Goal: Task Accomplishment & Management: Manage account settings

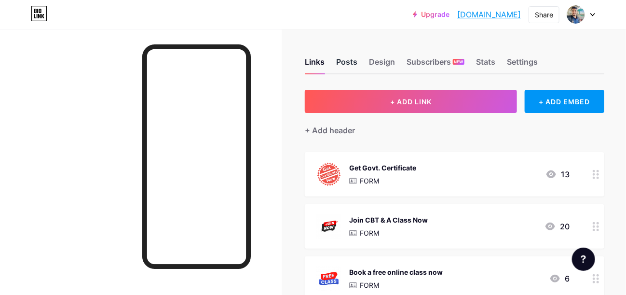
click at [343, 62] on div "Posts" at bounding box center [346, 64] width 21 height 17
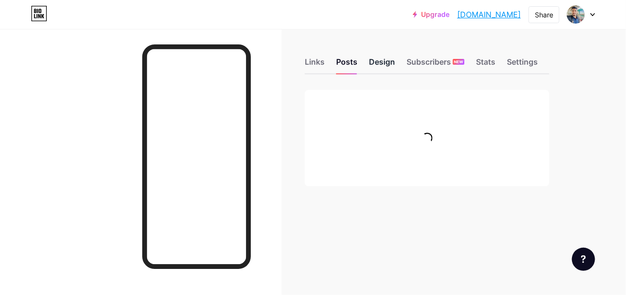
click at [374, 66] on div "Design" at bounding box center [382, 64] width 26 height 17
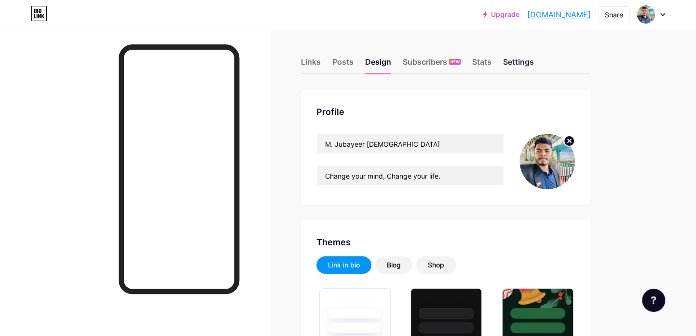
click at [521, 62] on div "Settings" at bounding box center [518, 64] width 31 height 17
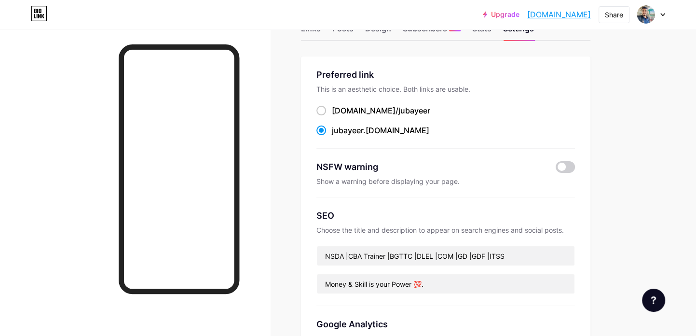
scroll to position [40, 0]
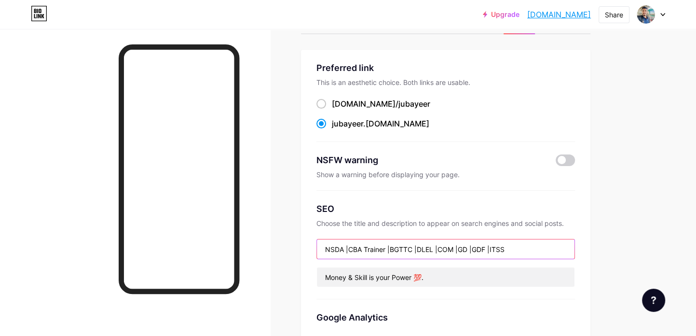
click at [324, 249] on input "NSDA |CBA Trainer |BGTTC |DLEL |COM |GD |GDF |ITSS" at bounding box center [445, 248] width 257 height 19
click at [430, 251] on input "NSDA |CBA Trainer |BGTTC |DLEL |COM |GD |GDF |ITSS" at bounding box center [445, 248] width 257 height 19
paste input "Lead Trainer | BTEB | NSDA | CBA | CBT&A| Graphic Design | Computer Operation |…"
click at [392, 252] on input "Lead Trainer | BTEB | NSDA | CBA | CBT&A| Graphic Design | Computer Operation |…" at bounding box center [445, 248] width 257 height 19
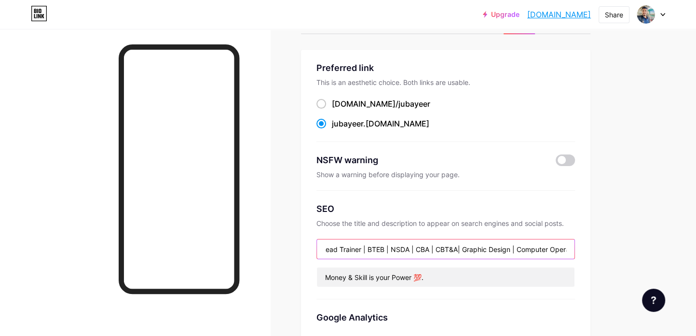
scroll to position [0, 0]
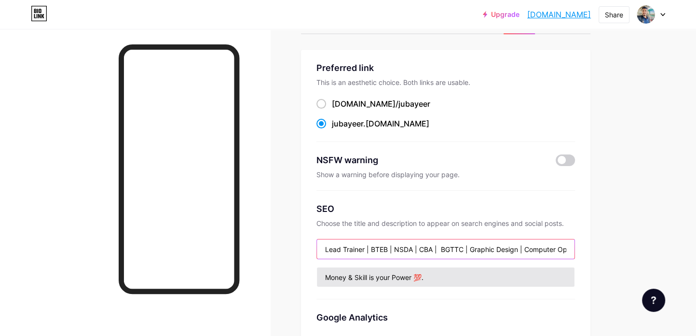
type input "Lead Trainer | BTEB | NSDA | CBA | BGTTC | Graphic Design | Computer Operation …"
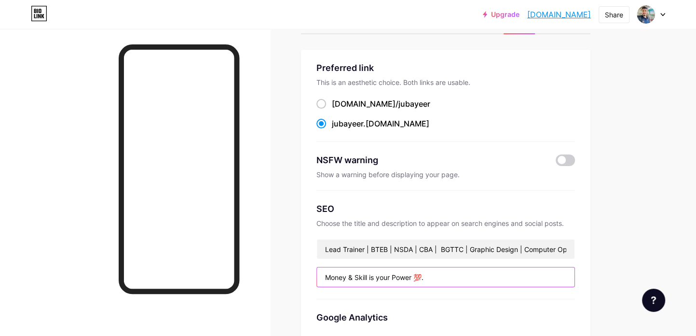
click at [467, 269] on input "Money & Skill is your Power 💯." at bounding box center [445, 276] width 257 height 19
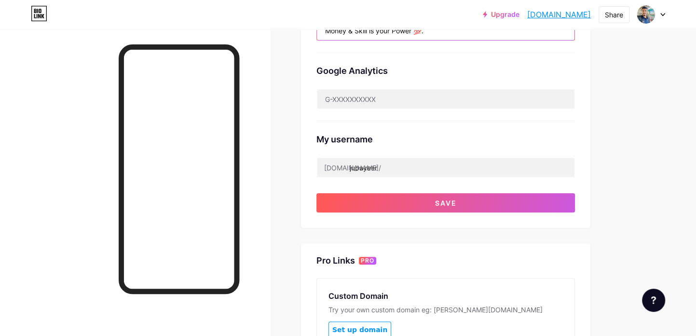
scroll to position [287, 0]
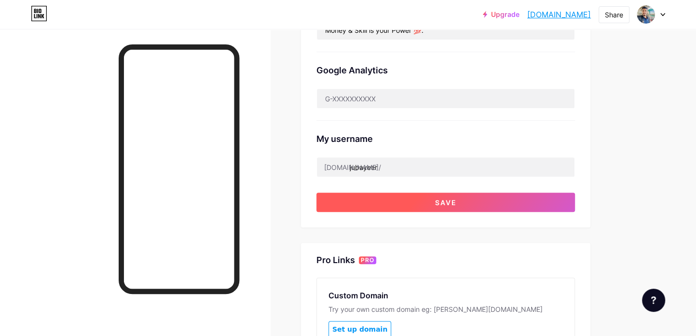
click at [430, 198] on button "Save" at bounding box center [445, 201] width 258 height 19
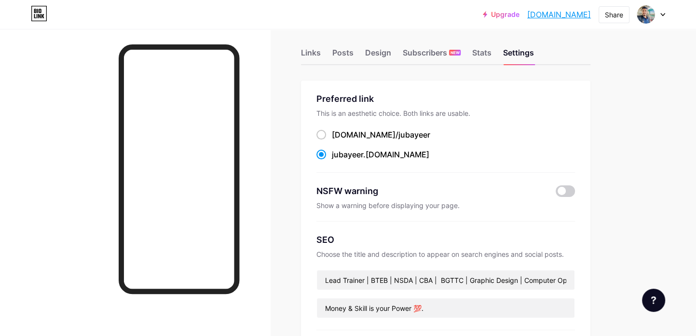
scroll to position [0, 0]
